Goal: Information Seeking & Learning: Learn about a topic

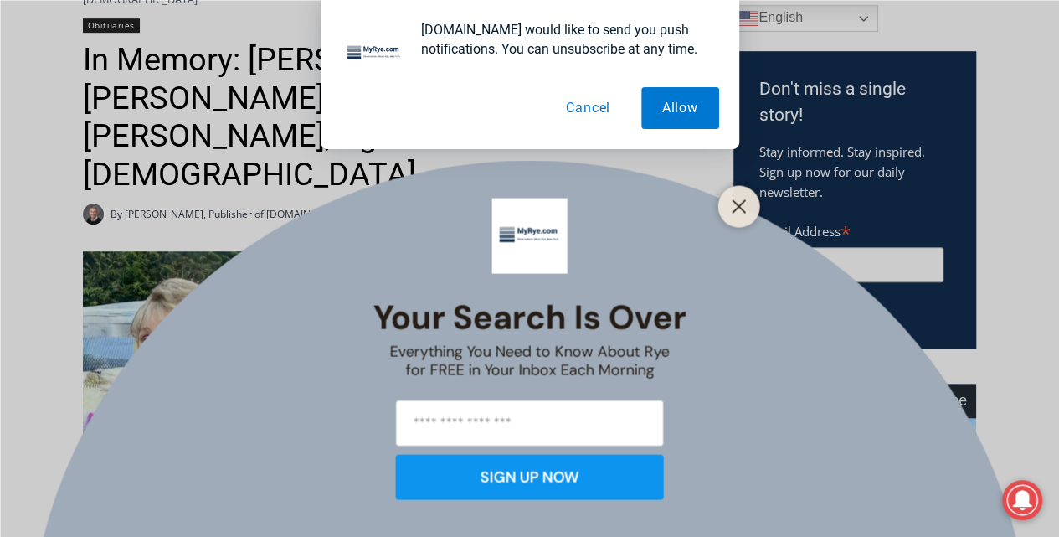
click at [750, 208] on div at bounding box center [739, 206] width 42 height 42
click at [745, 206] on icon "Close" at bounding box center [739, 205] width 15 height 15
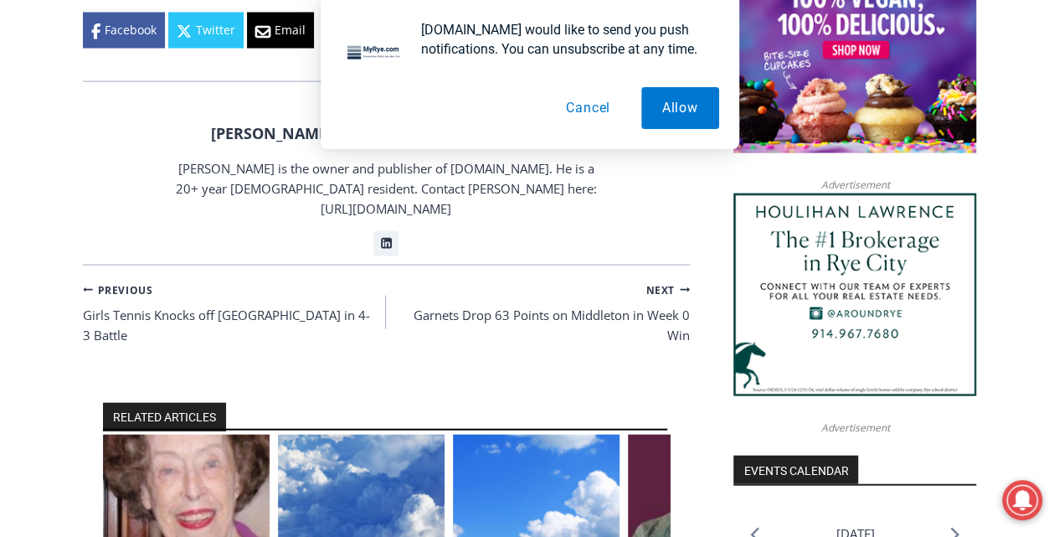
scroll to position [1786, 0]
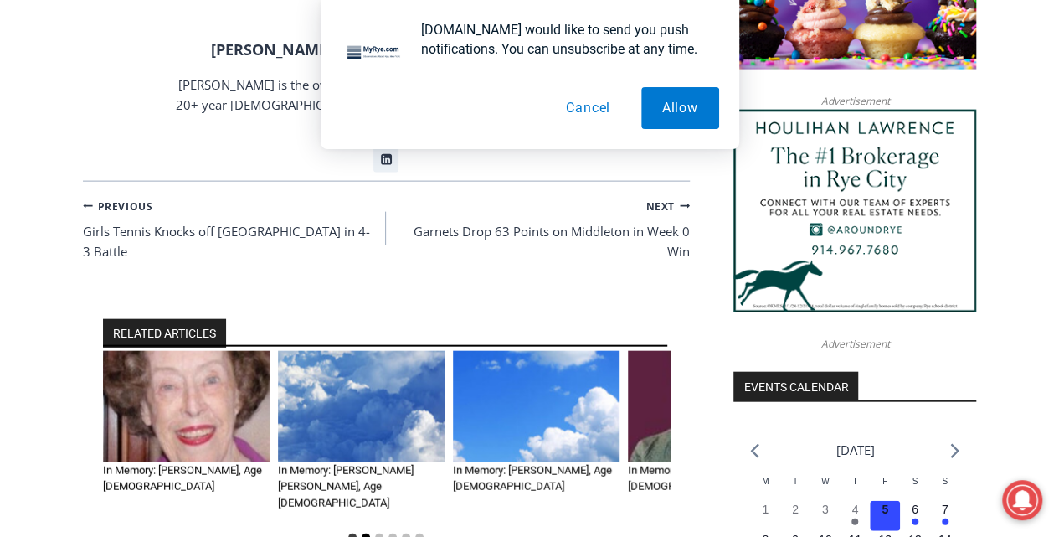
click at [367, 533] on button "Go to slide 2" at bounding box center [366, 537] width 8 height 8
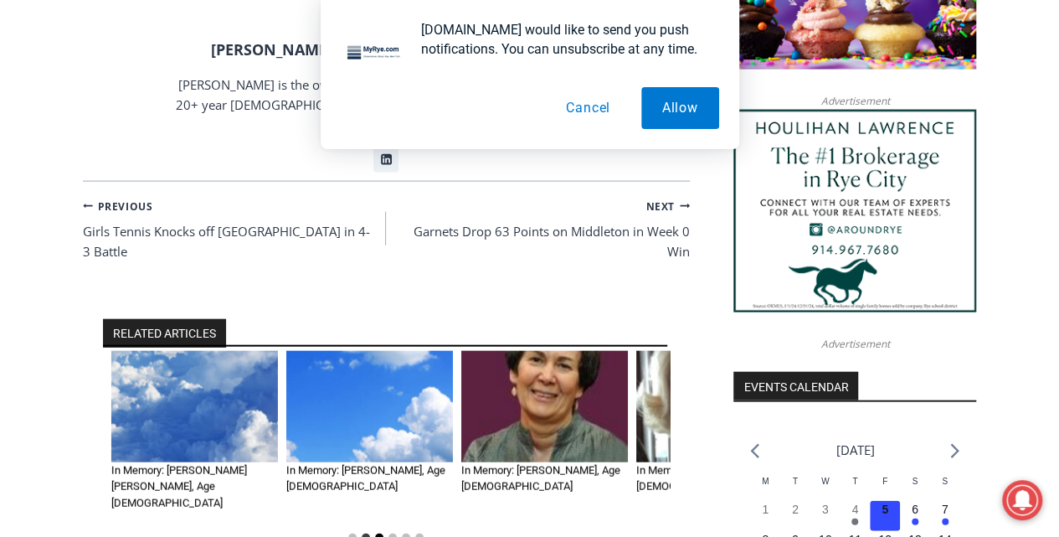
click at [377, 533] on button "Go to slide 3" at bounding box center [379, 537] width 8 height 8
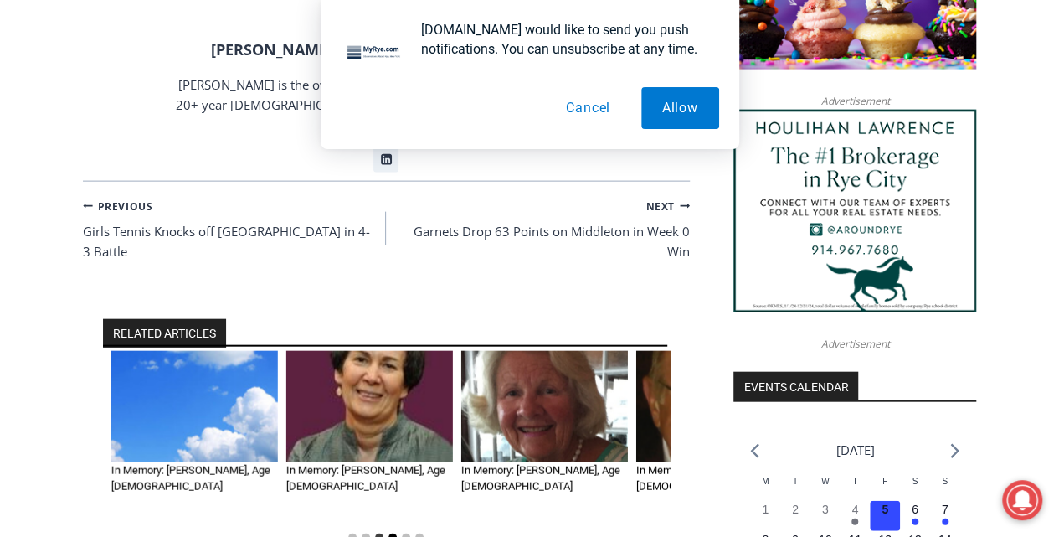
click at [395, 533] on button "Go to slide 4" at bounding box center [393, 537] width 8 height 8
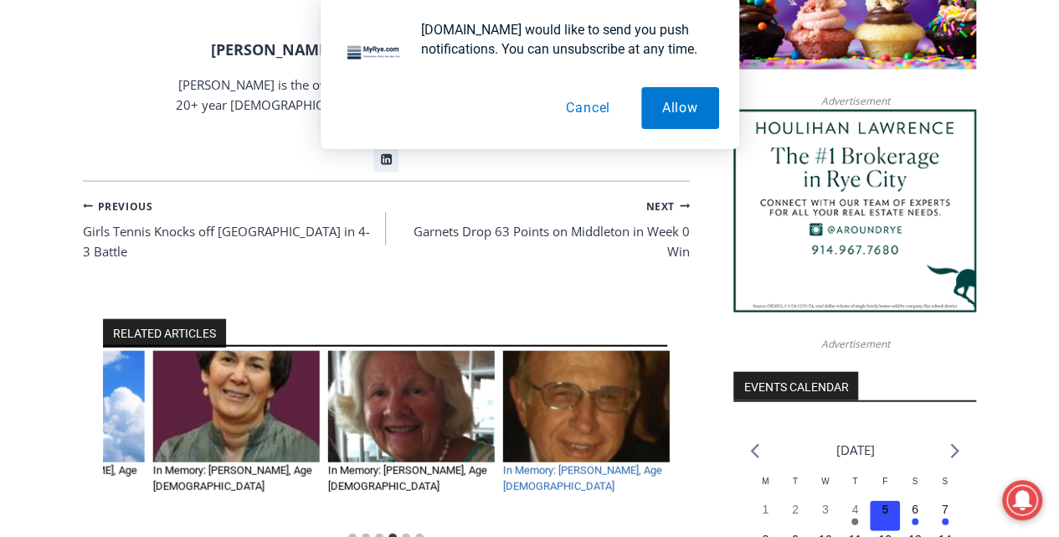
click at [543, 464] on link "In Memory: [PERSON_NAME], Age [DEMOGRAPHIC_DATA]" at bounding box center [582, 478] width 159 height 29
click at [538, 464] on link "In Memory: [PERSON_NAME], Age [DEMOGRAPHIC_DATA]" at bounding box center [582, 478] width 159 height 29
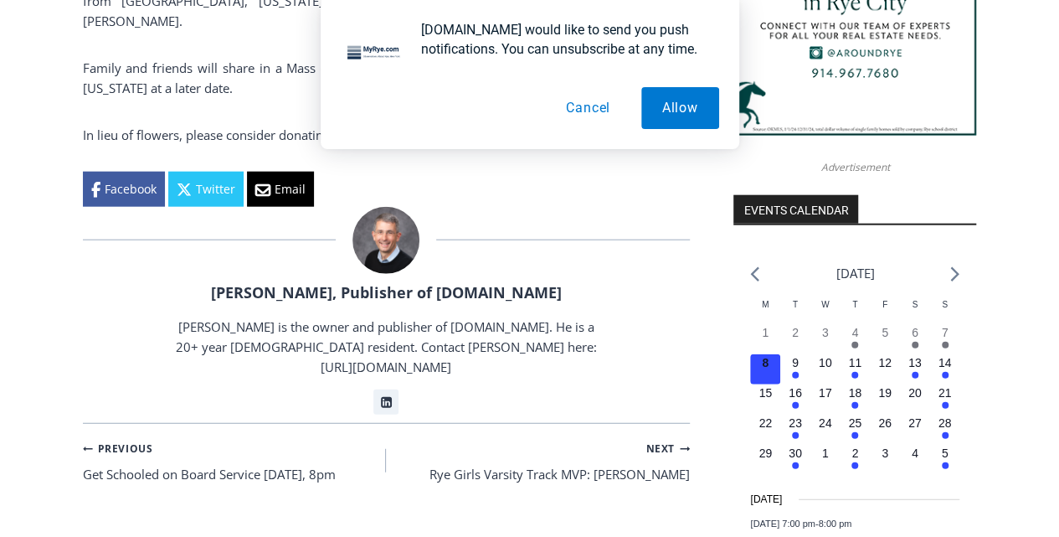
scroll to position [2177, 0]
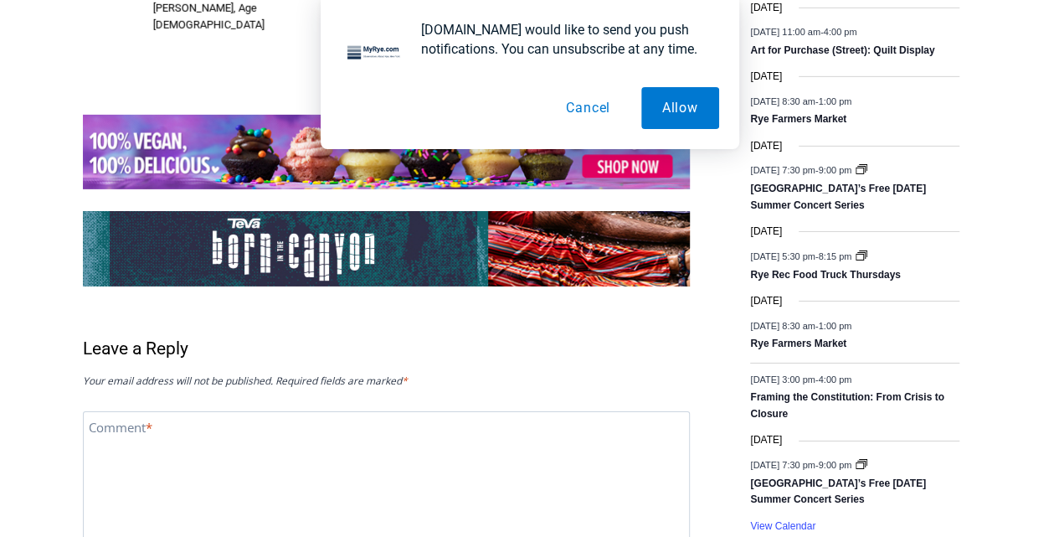
scroll to position [2902, 0]
